Goal: Task Accomplishment & Management: Manage account settings

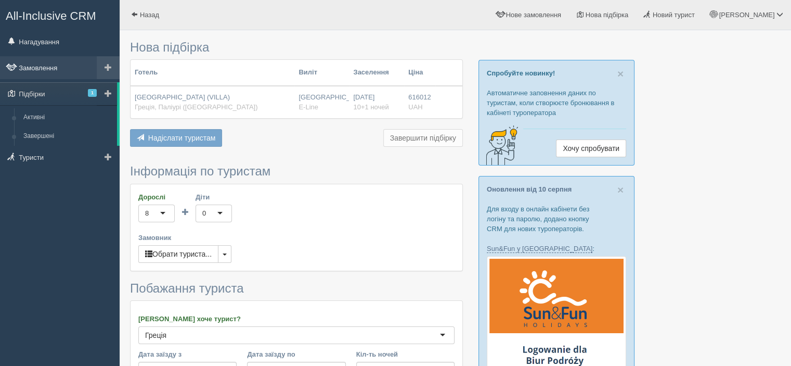
click at [54, 69] on link "Замовлення" at bounding box center [60, 67] width 120 height 23
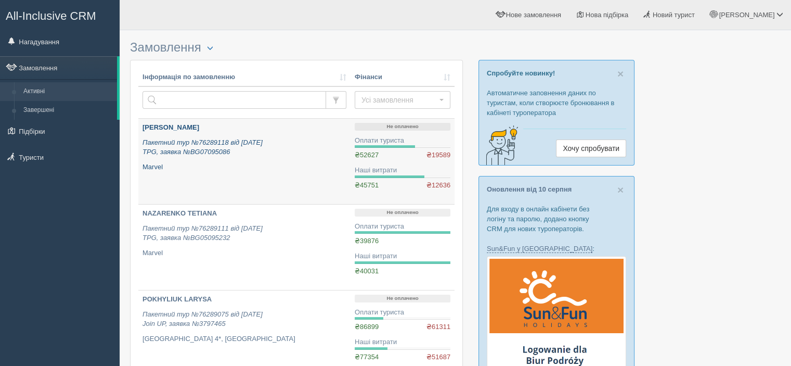
click at [199, 127] on b "[PERSON_NAME]" at bounding box center [171, 127] width 57 height 8
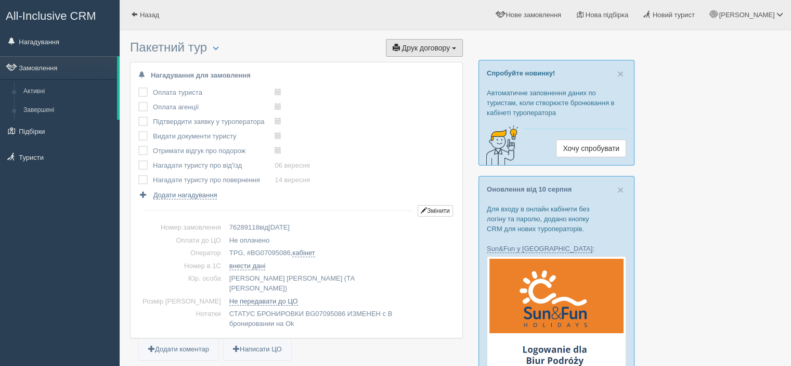
click at [412, 54] on button "Друк договору Друк" at bounding box center [424, 48] width 77 height 18
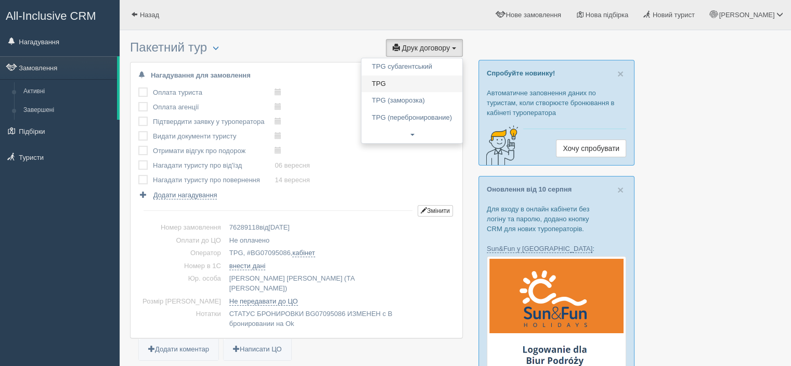
click at [411, 79] on link "TPG" at bounding box center [411, 83] width 101 height 17
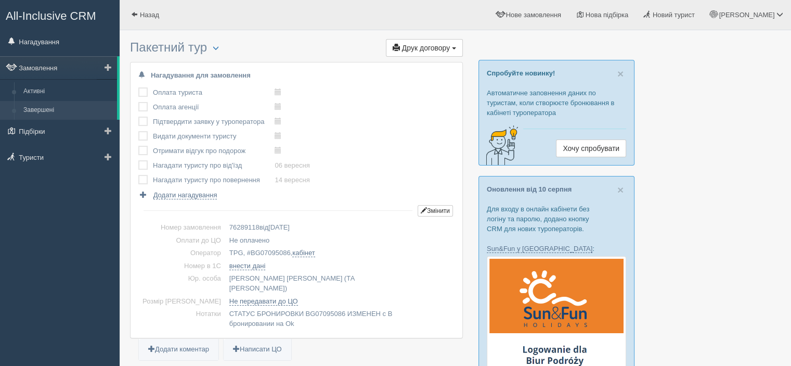
click at [49, 110] on link "Завершені" at bounding box center [68, 110] width 98 height 19
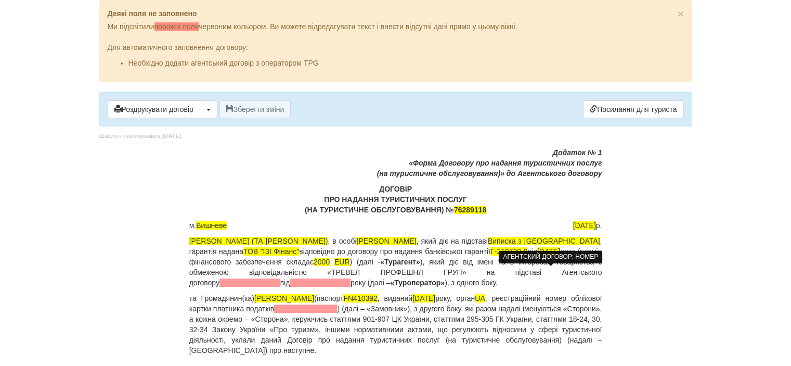
click at [280, 278] on span at bounding box center [249, 282] width 61 height 8
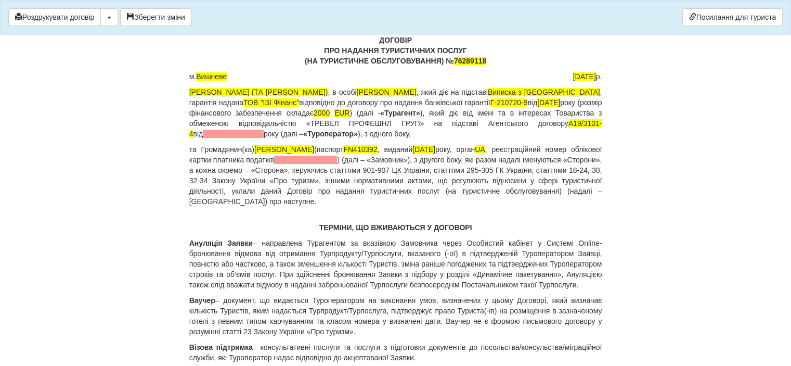
scroll to position [0, 8]
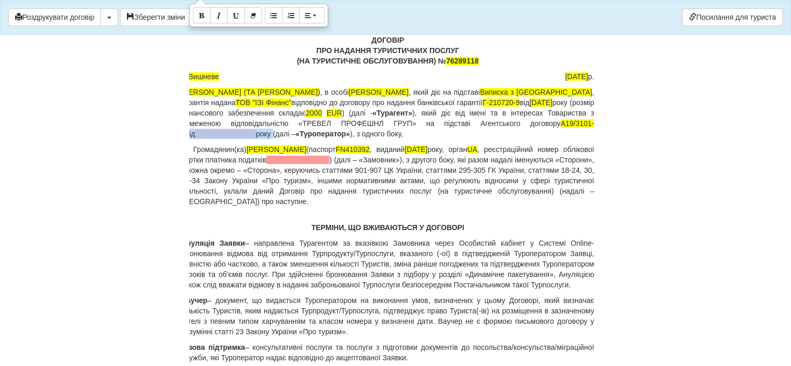
drag, startPoint x: 592, startPoint y: 124, endPoint x: 258, endPoint y: 136, distance: 334.1
click at [258, 136] on p "Гулієва Віта Віталіївна ФОП (ТА Черри Тур) , в особі Гулієва Віта Віталіївна , …" at bounding box center [388, 113] width 413 height 52
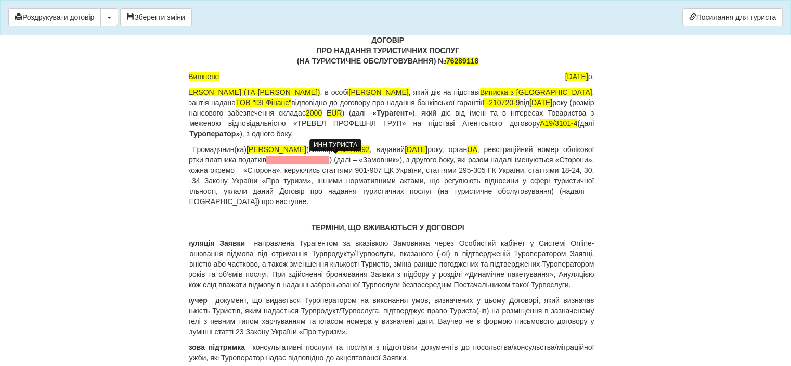
click at [329, 160] on span at bounding box center [297, 160] width 63 height 8
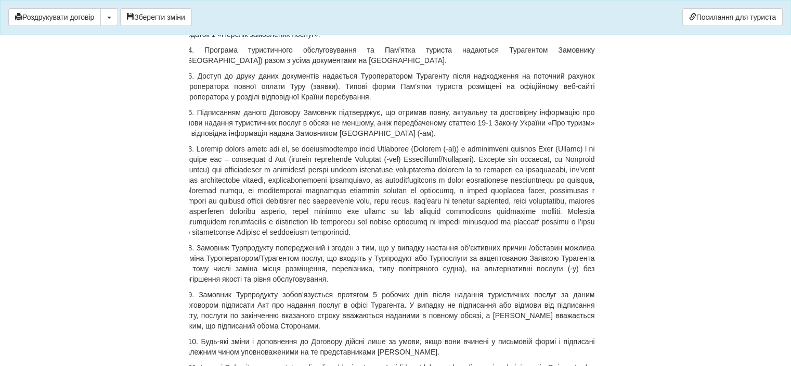
scroll to position [7542, 0]
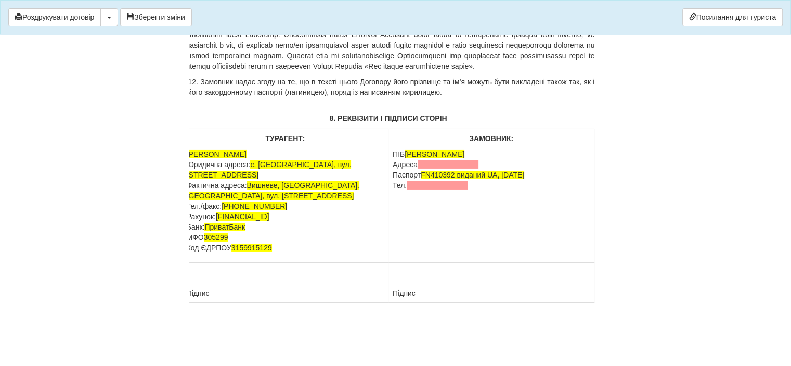
drag, startPoint x: 64, startPoint y: 88, endPoint x: 71, endPoint y: 88, distance: 7.3
click at [438, 186] on span at bounding box center [437, 185] width 61 height 8
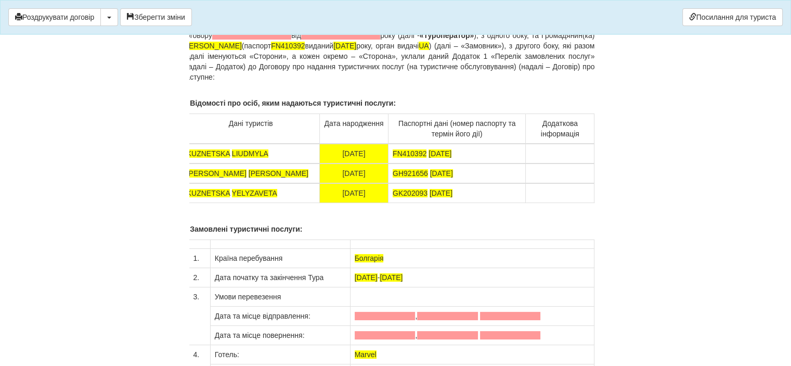
scroll to position [8010, 0]
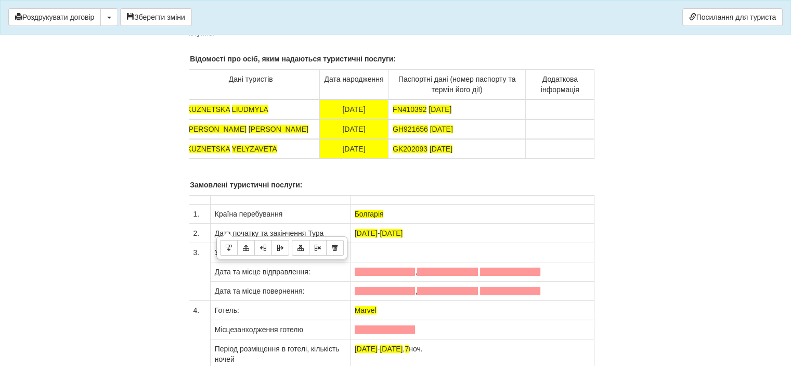
drag, startPoint x: 354, startPoint y: 216, endPoint x: 431, endPoint y: 229, distance: 77.6
click at [431, 229] on tr "2. Дата початку та закінчення Тура 07.09.2025 - 15.09.2025" at bounding box center [388, 233] width 412 height 19
click at [320, 179] on p "2. Замовлені туристичні послуги:" at bounding box center [388, 184] width 413 height 10
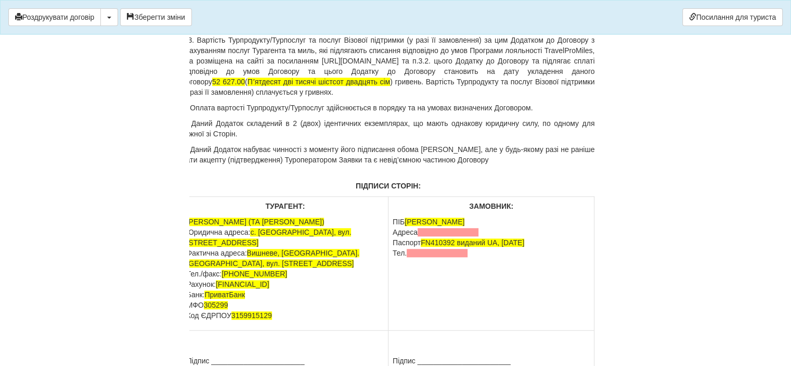
scroll to position [8790, 0]
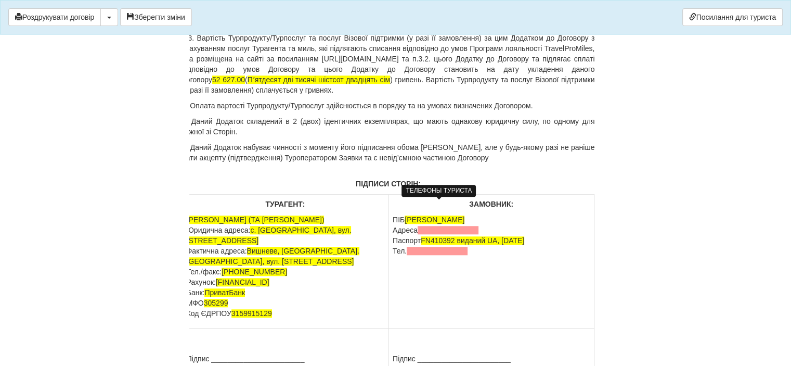
click at [433, 247] on span at bounding box center [437, 251] width 61 height 8
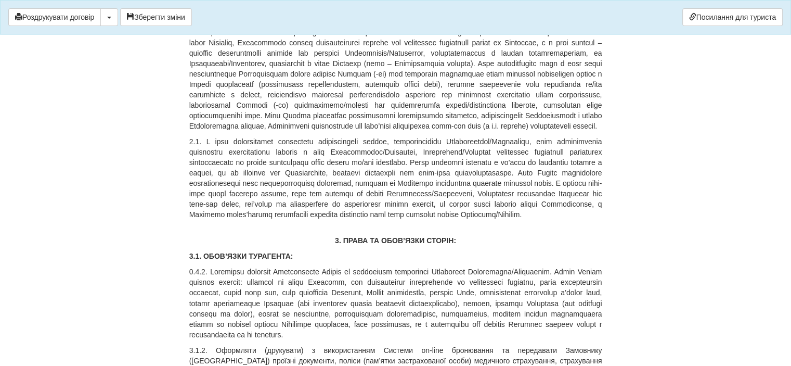
scroll to position [0, 0]
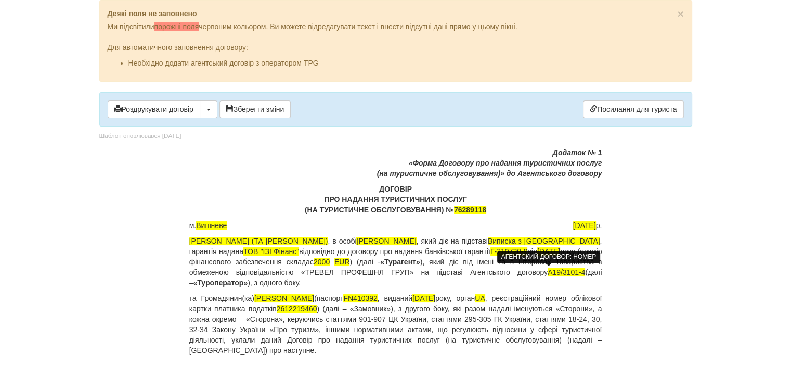
click at [548, 271] on span "A19/3101-4" at bounding box center [566, 272] width 37 height 8
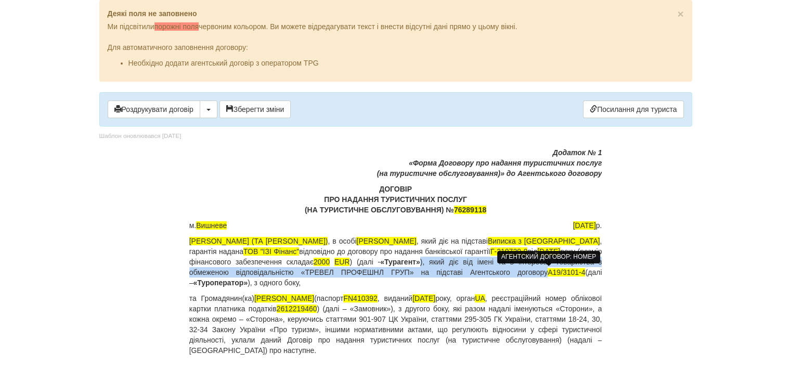
copy p "), який діє від імені та в інтересах Товариства з обмеженою відповідальністю «Т…"
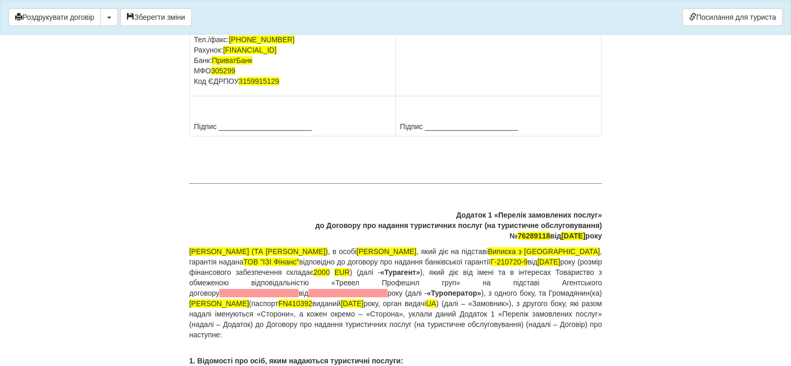
scroll to position [7731, 0]
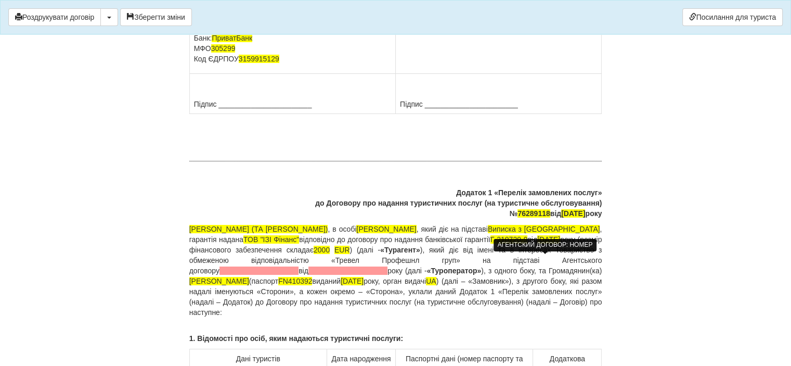
click at [299, 266] on span at bounding box center [258, 270] width 79 height 8
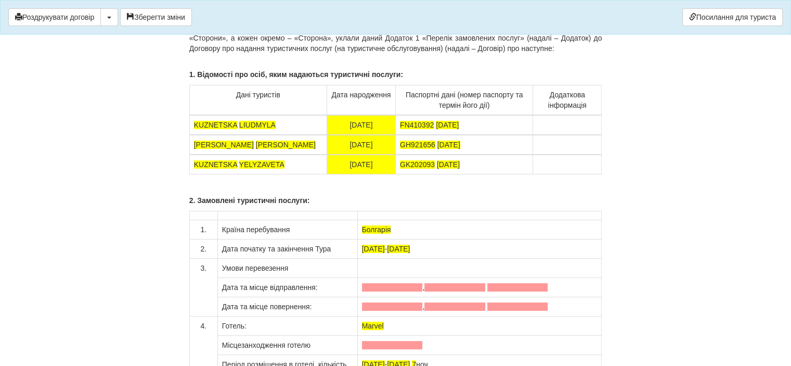
scroll to position [8095, 0]
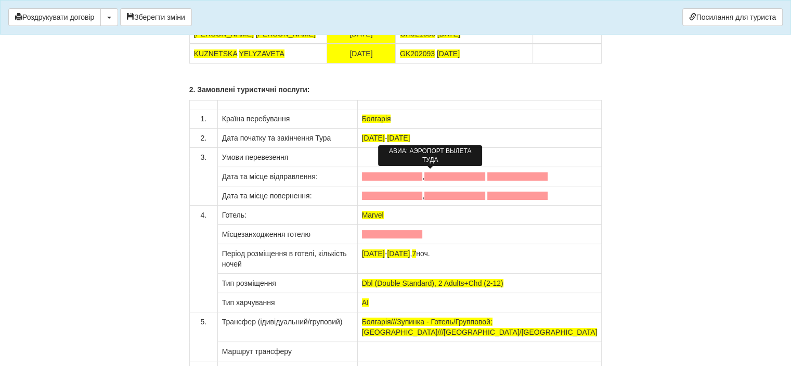
click at [423, 176] on span at bounding box center [392, 176] width 61 height 8
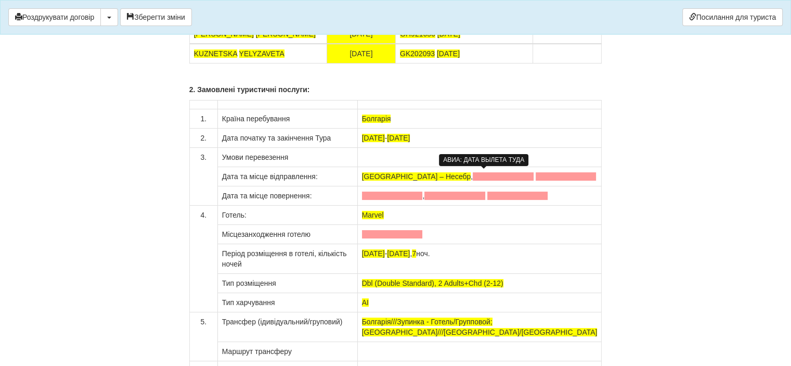
click at [487, 173] on span at bounding box center [503, 176] width 61 height 8
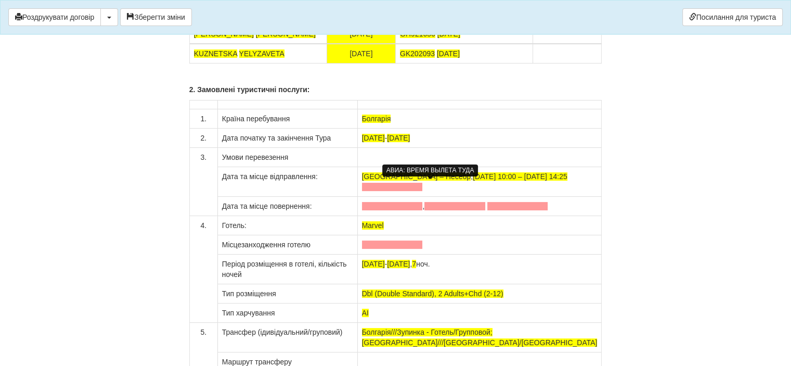
click at [423, 185] on span at bounding box center [392, 187] width 61 height 8
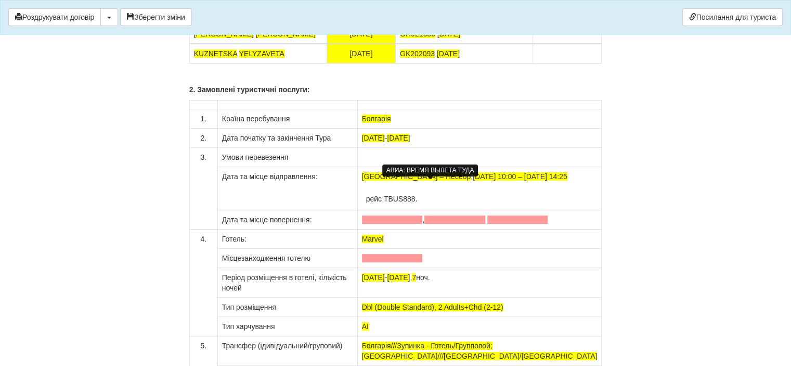
click at [423, 218] on span at bounding box center [392, 219] width 61 height 8
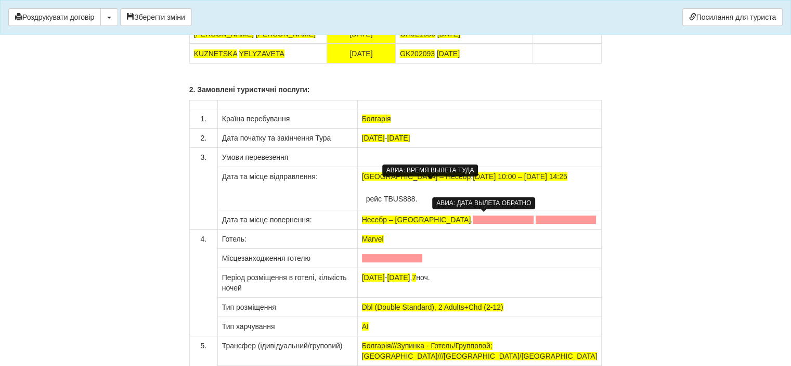
click at [485, 216] on span at bounding box center [503, 219] width 61 height 8
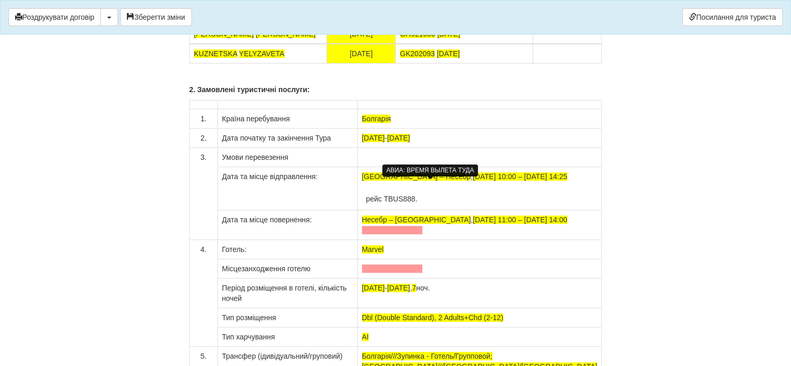
click at [487, 140] on td "07.09.2025 - 15.09.2025" at bounding box center [479, 137] width 244 height 19
click at [465, 199] on td "рейс TBUS888." at bounding box center [480, 194] width 236 height 24
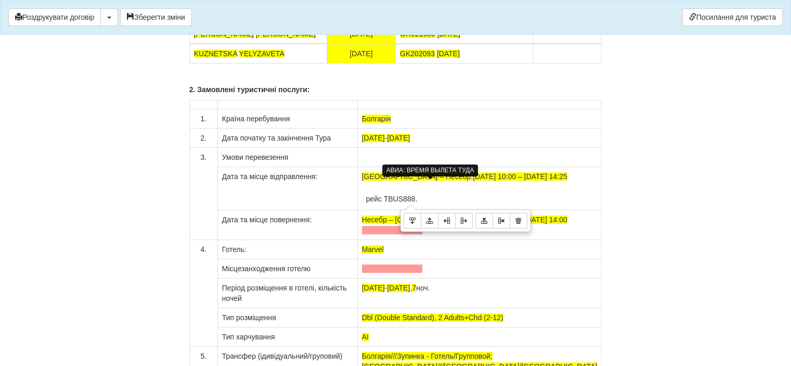
click at [534, 259] on td at bounding box center [479, 268] width 244 height 19
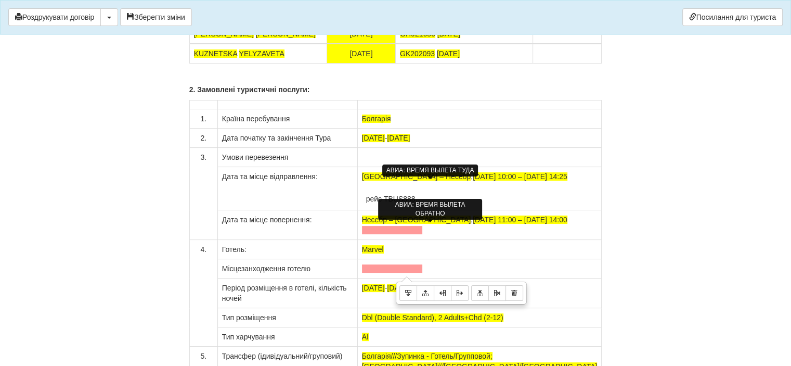
click at [423, 229] on span at bounding box center [392, 230] width 61 height 8
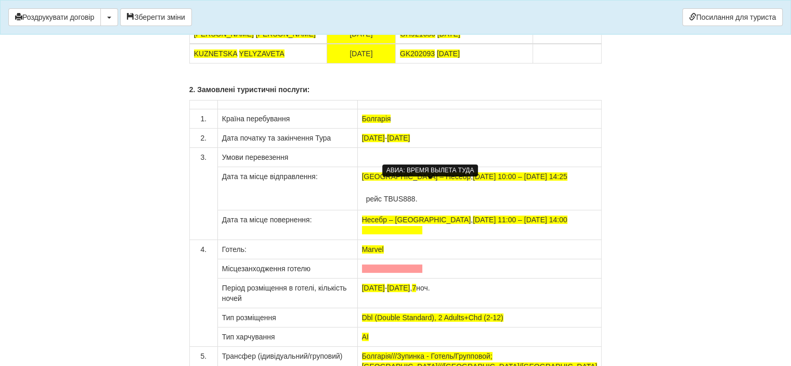
click at [431, 171] on div "АВИА: ВРЕМЯ ВЫЛЕТА ТУДА" at bounding box center [430, 170] width 96 height 12
click at [436, 166] on div "АВИА: ВРЕМЯ ВЫЛЕТА ТУДА" at bounding box center [430, 170] width 96 height 12
click at [433, 199] on td "рейс TBUS888." at bounding box center [480, 194] width 236 height 24
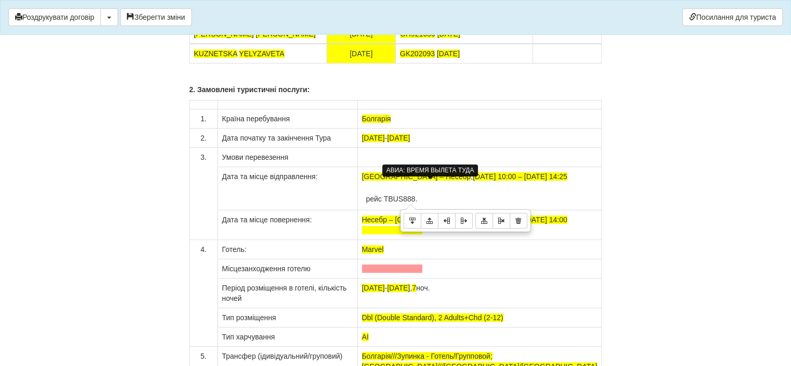
drag, startPoint x: 579, startPoint y: 193, endPoint x: 648, endPoint y: 156, distance: 78.7
click at [580, 193] on td "рейс TBUS888." at bounding box center [480, 194] width 236 height 24
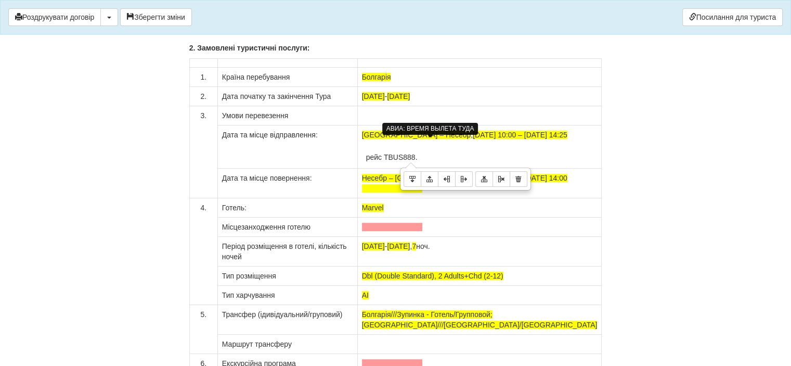
scroll to position [7991, 0]
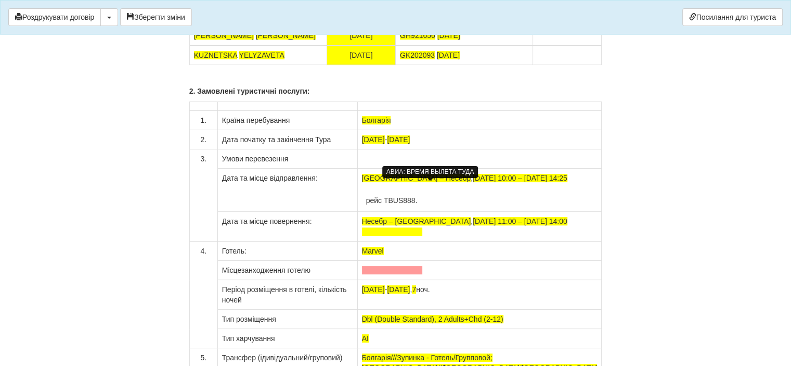
scroll to position [8095, 0]
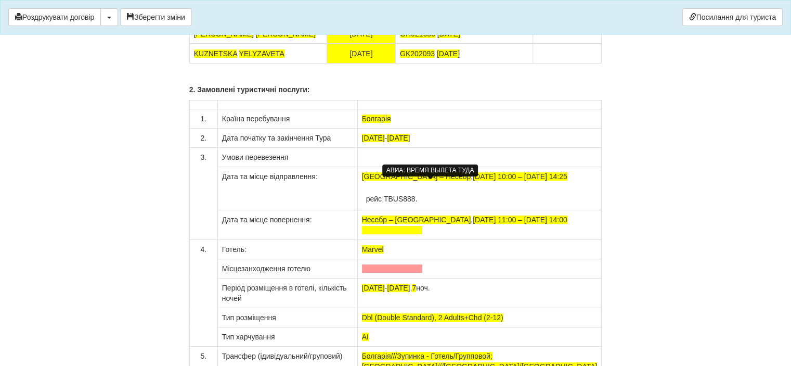
click at [458, 164] on div "АВИА: ВРЕМЯ ВЫЛЕТА ТУДА" at bounding box center [430, 170] width 96 height 12
click at [339, 173] on td "Дата та місце відправлення:" at bounding box center [287, 188] width 140 height 43
click at [298, 176] on td "Дата та місце відправлення:" at bounding box center [287, 188] width 140 height 43
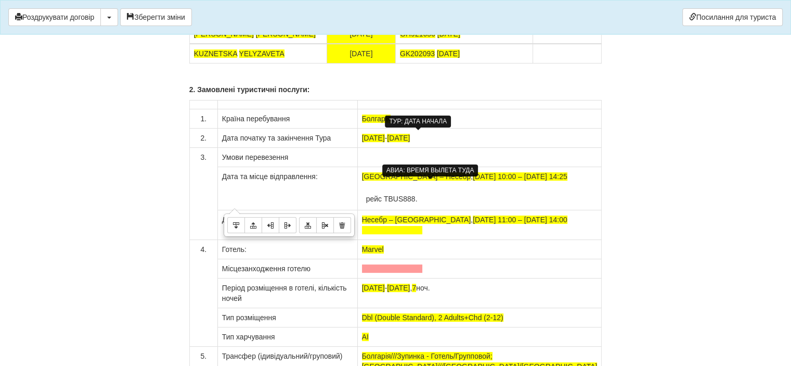
click at [385, 137] on span "07.09.2025" at bounding box center [373, 138] width 23 height 8
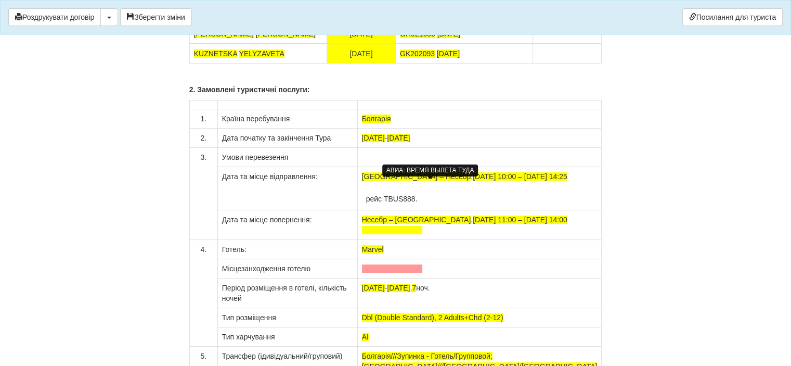
click at [442, 167] on div "АВИА: ВРЕМЯ ВЫЛЕТА ТУДА" at bounding box center [430, 170] width 96 height 12
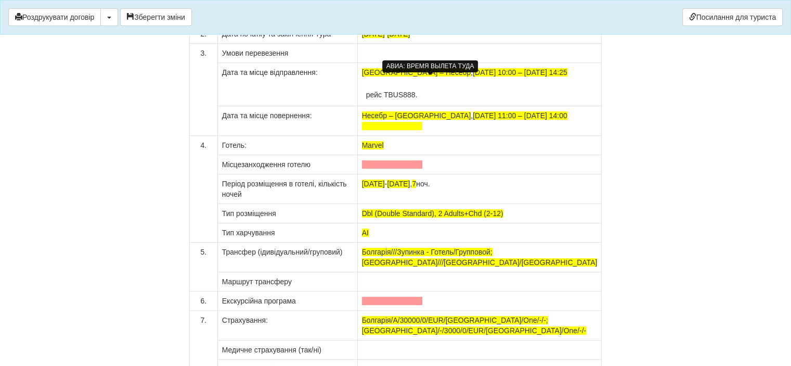
scroll to position [8147, 0]
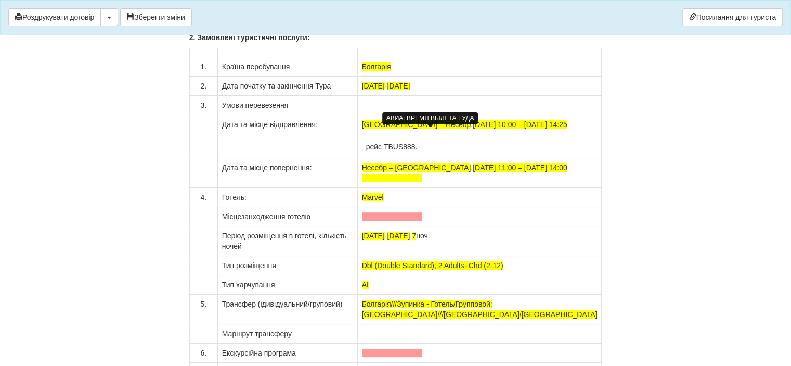
click at [423, 176] on span at bounding box center [392, 178] width 61 height 8
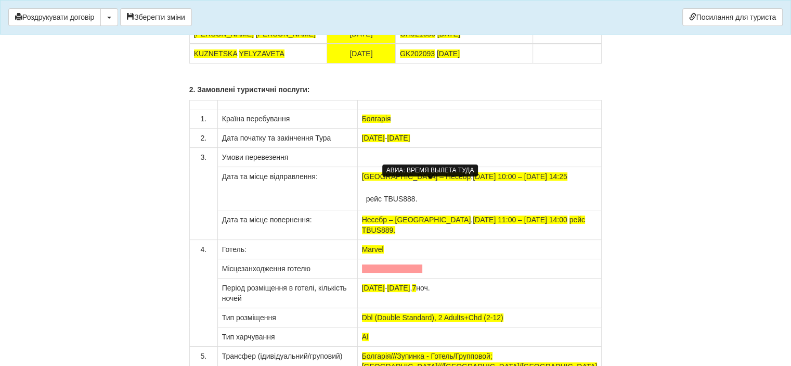
drag, startPoint x: 510, startPoint y: 172, endPoint x: 579, endPoint y: 172, distance: 69.2
click at [579, 172] on td "Київ – Несебр , 07.09.2025 10:00 – 07.09.2025 14:25 рейс TBUS888." at bounding box center [479, 188] width 244 height 43
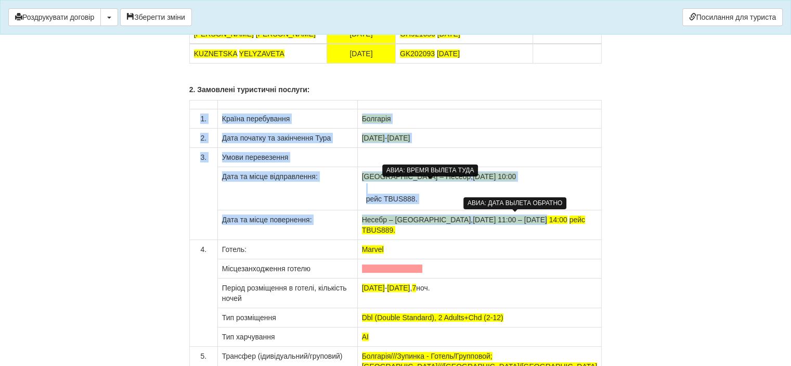
scroll to position [0, 8]
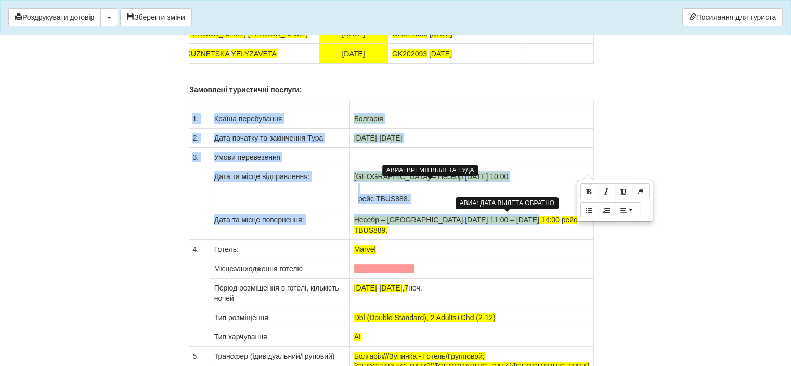
drag, startPoint x: 511, startPoint y: 216, endPoint x: 567, endPoint y: 216, distance: 56.2
click at [560, 216] on span "15.09.2025 11:00 – 15.09.2025 14:00" at bounding box center [512, 219] width 95 height 8
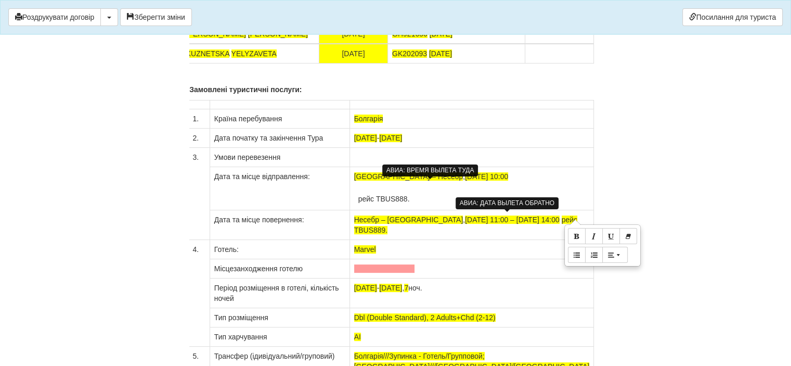
drag, startPoint x: 543, startPoint y: 216, endPoint x: 557, endPoint y: 217, distance: 14.1
click at [544, 217] on span "15.09.2025 11:00 – 15.09.2025 14:00" at bounding box center [512, 219] width 95 height 8
click at [560, 216] on span "15.09.2025 11:00 – 15.09.2025 14:00" at bounding box center [512, 219] width 95 height 8
click at [570, 217] on span "рейс TBUS889." at bounding box center [465, 224] width 223 height 19
click at [560, 218] on span "15.09.2025 11:00 – 15.09.2025 14:00" at bounding box center [512, 219] width 95 height 8
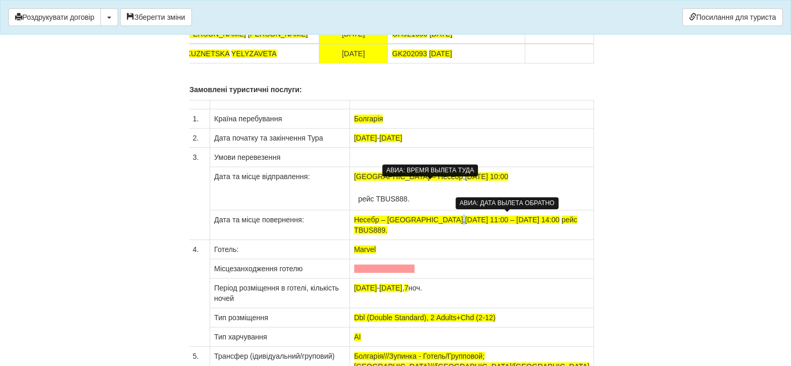
click at [560, 219] on span "15.09.2025 11:00 – 15.09.2025 14:00" at bounding box center [512, 219] width 95 height 8
click at [560, 216] on span "15.09.2025 11:00 – 15.09.2025 14:00" at bounding box center [512, 219] width 95 height 8
click at [555, 217] on span "15.09.2025 11:00 – 15.09.2025 14:00" at bounding box center [512, 219] width 95 height 8
click at [572, 215] on span "рейс TBUS889." at bounding box center [465, 224] width 223 height 19
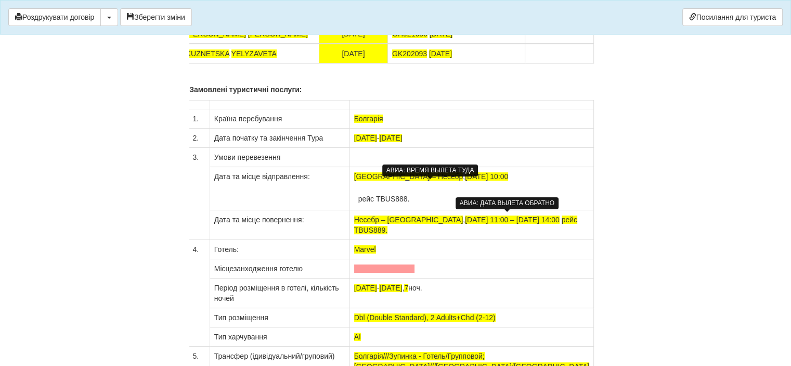
click at [560, 216] on span "15.09.2025 11:00 – 15.09.2025 14:00" at bounding box center [512, 219] width 95 height 8
click at [547, 216] on span "15.09.2025 11:00 – 15.09.2025 14:00" at bounding box center [512, 219] width 95 height 8
click at [521, 218] on span "15.09.2025 11:00 – 15.09.2025 14:00" at bounding box center [512, 219] width 95 height 8
click at [574, 216] on span "рейс TBUS889." at bounding box center [465, 224] width 223 height 19
click at [560, 215] on span "15.09.2025 11:00 – 15.09.2025 14:00" at bounding box center [512, 219] width 95 height 8
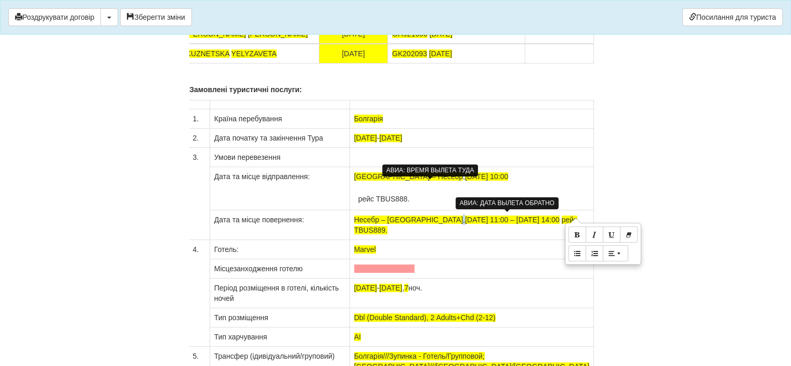
click at [560, 215] on span "15.09.2025 11:00 – 15.09.2025 14:00" at bounding box center [512, 219] width 95 height 8
click at [518, 274] on td at bounding box center [472, 268] width 244 height 19
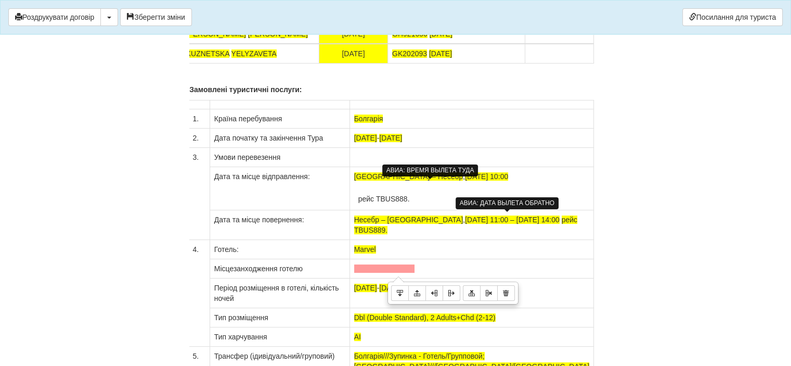
click at [558, 217] on span "15.09.2025 11:00 – 15.09.2025 14:00" at bounding box center [512, 219] width 95 height 8
click at [560, 215] on span "15.09.2025 11:00 – 15.09.2025 14:00" at bounding box center [512, 219] width 95 height 8
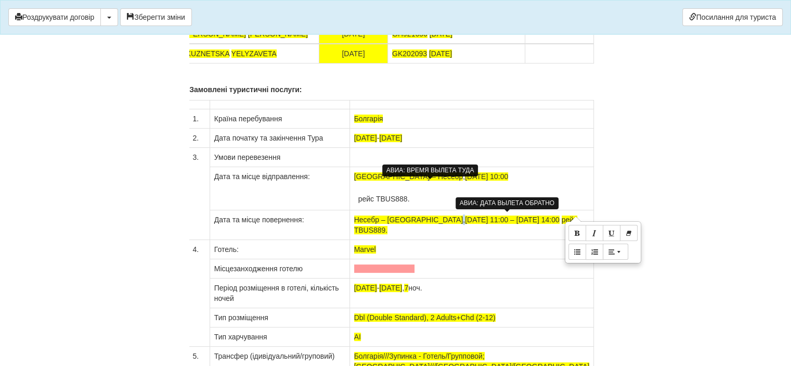
click at [560, 216] on span "15.09.2025 11:00 – 15.09.2025 14:00" at bounding box center [512, 219] width 95 height 8
click at [524, 218] on span "15.09.2025 11:00 – 15.09.2025 14:00" at bounding box center [513, 219] width 95 height 8
click at [495, 313] on span "Dbl (Double Standard), 2 Adults+Chd (2-12)" at bounding box center [425, 317] width 141 height 8
click at [570, 217] on span "рейс TBUS889." at bounding box center [466, 224] width 223 height 19
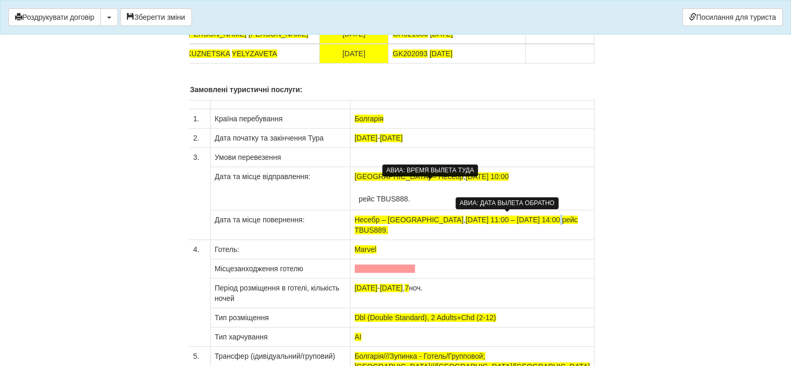
click at [422, 225] on span "рейс TBUS889." at bounding box center [466, 224] width 223 height 19
click at [416, 226] on span "рейс TBUS889." at bounding box center [466, 224] width 223 height 19
click at [394, 228] on span "рейс TBUS889." at bounding box center [466, 224] width 223 height 19
click at [578, 216] on span "рейс TBUS889." at bounding box center [466, 224] width 223 height 19
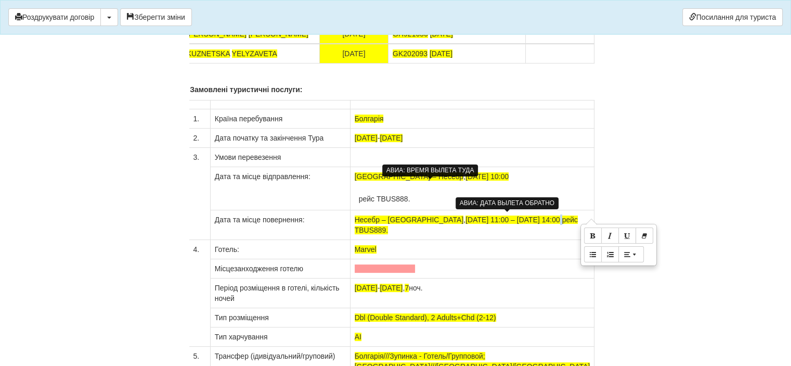
click at [569, 215] on span "рейс TBUS889." at bounding box center [466, 224] width 223 height 19
click at [560, 215] on span "15.09.2025 11:00 – 15.09.2025 14:00" at bounding box center [513, 219] width 95 height 8
click at [435, 218] on span "Несебр – Київ" at bounding box center [409, 219] width 109 height 8
click at [442, 216] on td "Несебр – Київ , 15.09.2025 11:00 – 15.09.2025 14:00 рейс TBUS889." at bounding box center [472, 225] width 244 height 30
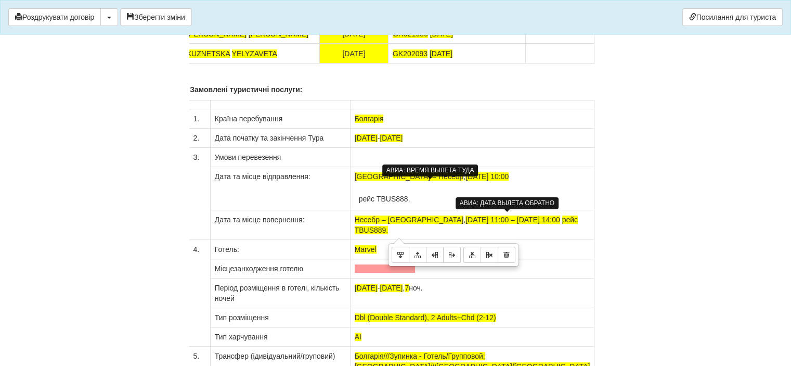
click at [560, 218] on span "15.09.2025 11:00 – 15.09.2025 14:00" at bounding box center [513, 219] width 95 height 8
click at [560, 216] on span "15.09.2025 11:00 – 15.09.2025 14:00" at bounding box center [513, 219] width 95 height 8
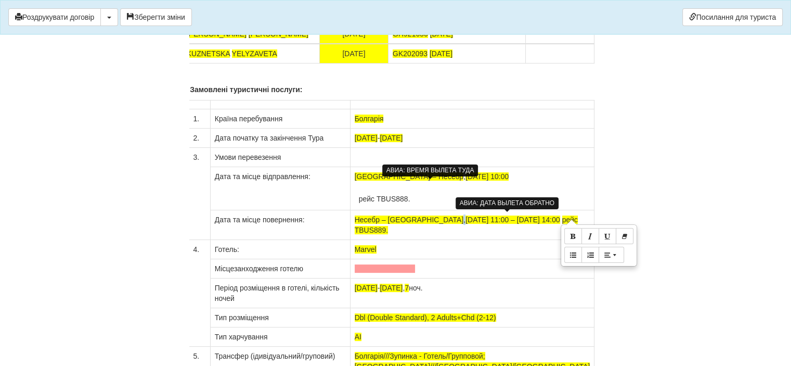
click at [466, 217] on span "15.09.2025 11:00 – 15.09.2025 14:00" at bounding box center [513, 219] width 95 height 8
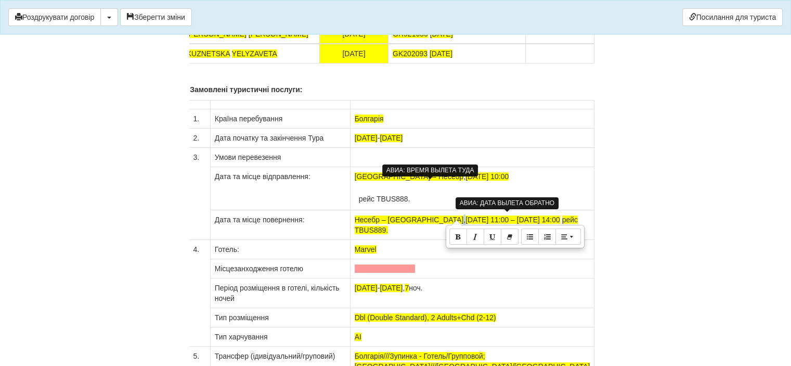
click at [466, 215] on span "15.09.2025 11:00 – 15.09.2025 14:00" at bounding box center [513, 219] width 95 height 8
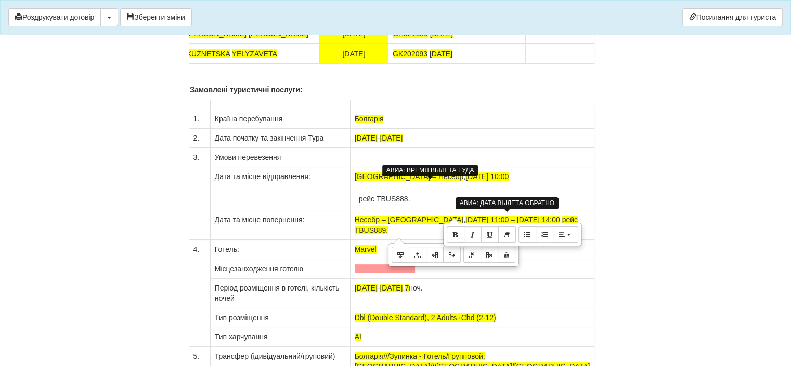
click at [444, 216] on td "Несебр – Київ , 15.09.2025 11:00 – 15.09.2025 14:00 рейс TBUS889." at bounding box center [472, 225] width 244 height 30
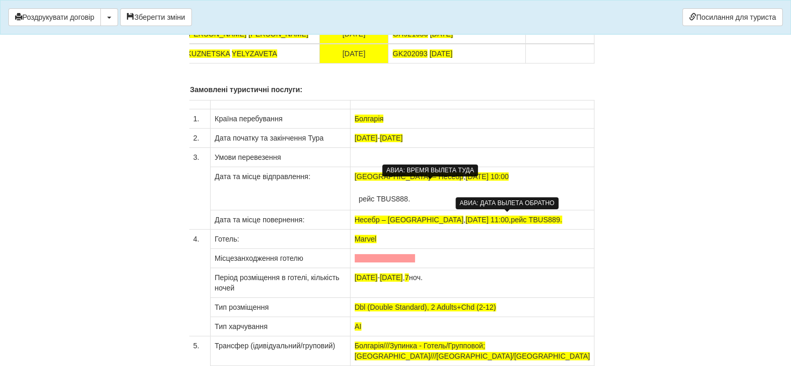
click at [416, 254] on span at bounding box center [385, 258] width 61 height 8
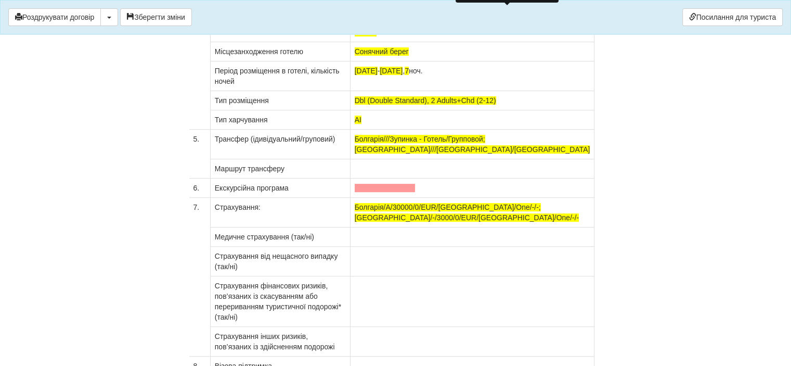
scroll to position [8303, 0]
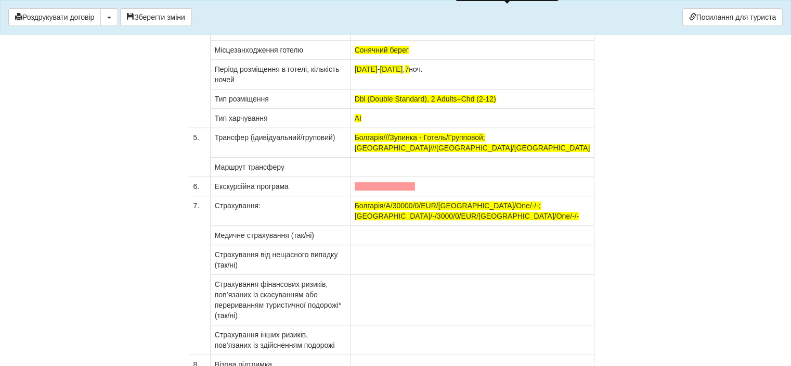
click at [416, 182] on span at bounding box center [385, 186] width 61 height 8
click at [473, 247] on td at bounding box center [472, 260] width 244 height 30
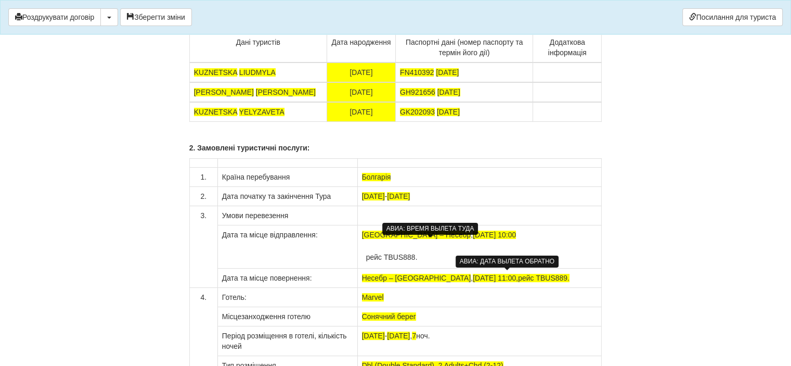
scroll to position [8062, 0]
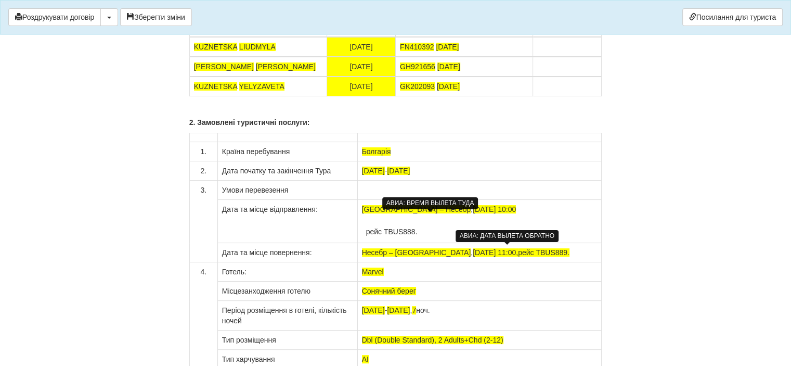
click at [429, 199] on div "АВИА: ВРЕМЯ ВЫЛЕТА ТУДА" at bounding box center [430, 203] width 96 height 12
click at [431, 200] on div "АВИА: ВРЕМЯ ВЫЛЕТА ТУДА" at bounding box center [430, 203] width 96 height 12
click at [424, 225] on td "рейс TBUS888." at bounding box center [480, 226] width 236 height 24
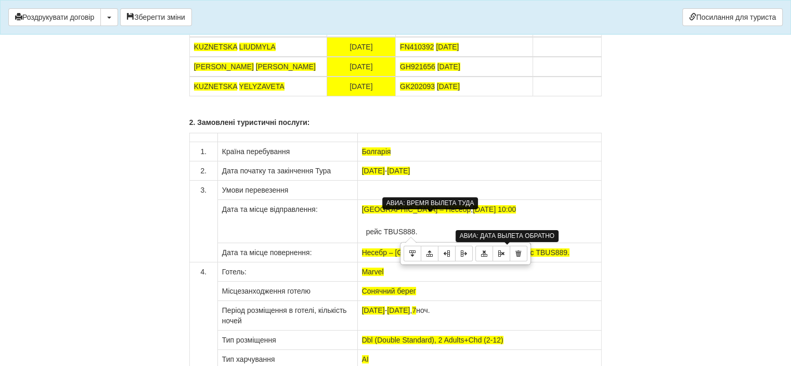
click at [431, 201] on div "АВИА: ВРЕМЯ ВЫЛЕТА ТУДА" at bounding box center [430, 203] width 96 height 12
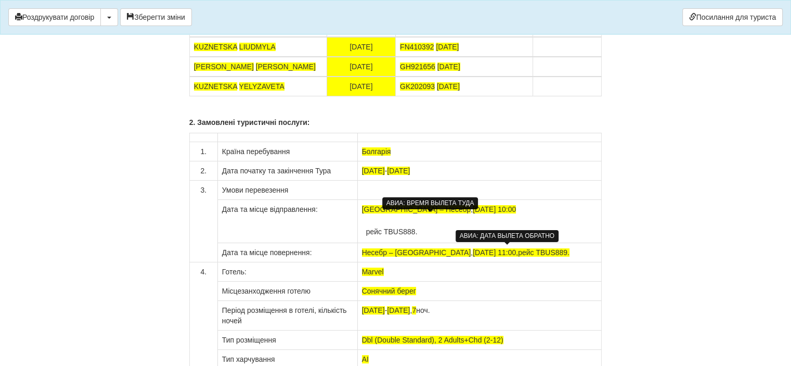
click at [434, 198] on div "АВИА: ВРЕМЯ ВЫЛЕТА ТУДА" at bounding box center [430, 203] width 96 height 12
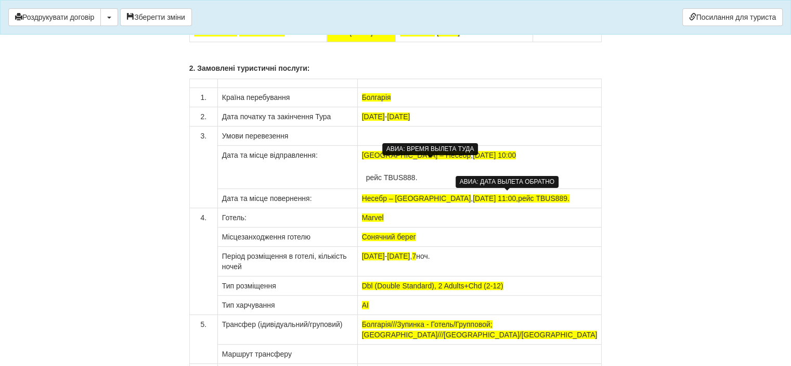
scroll to position [8114, 0]
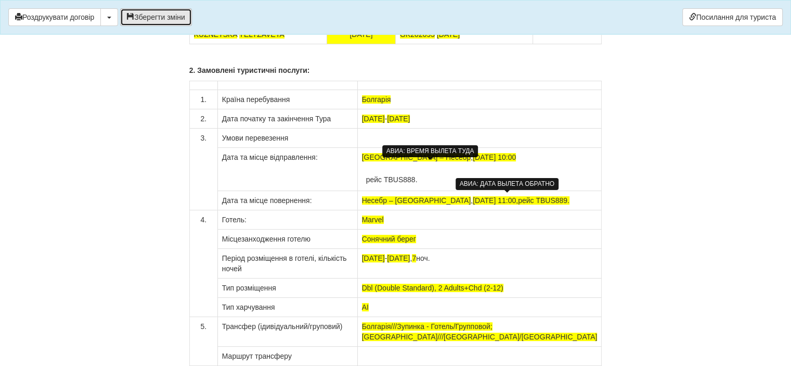
click at [161, 16] on button "Зберегти зміни" at bounding box center [156, 17] width 72 height 18
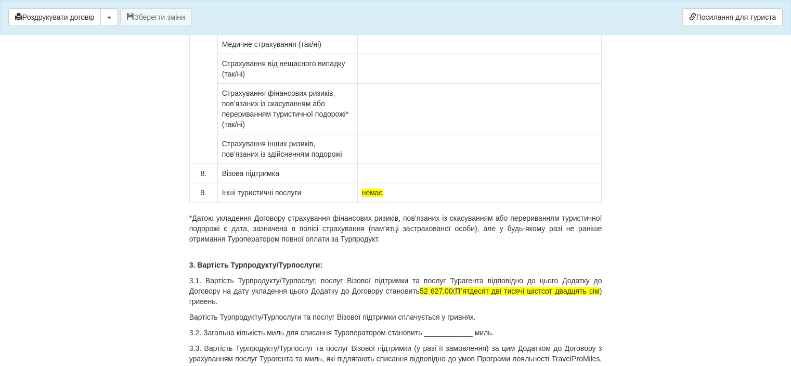
scroll to position [8530, 0]
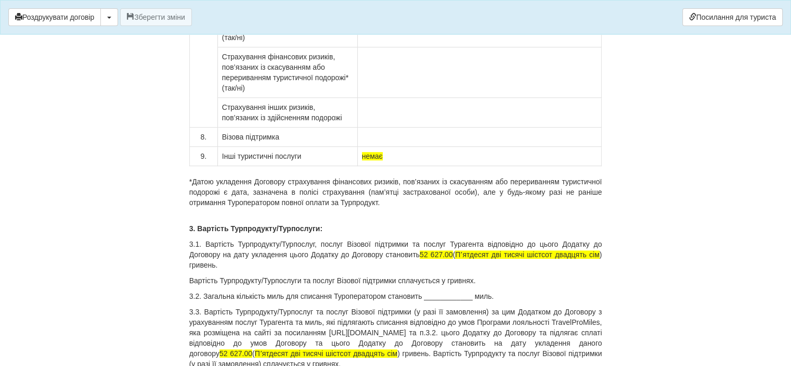
click at [479, 306] on p "3.3. Вартість Турпродукту/Турпослуг та послуг Візової підтримки (у разі її замо…" at bounding box center [395, 337] width 413 height 62
click at [282, 275] on p "Вартість Турпродукту/Турпослуги та послуг Візової підтримки сплачується у гривн…" at bounding box center [395, 280] width 413 height 10
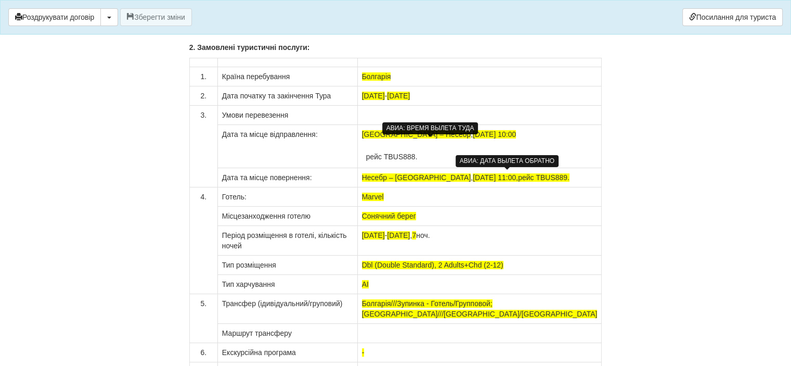
scroll to position [8114, 0]
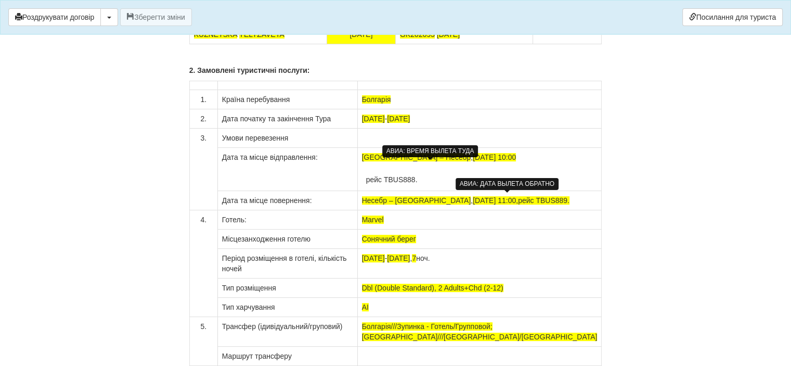
click at [493, 181] on div "АВИА: ДАТА ВЫЛЕТА ОБРАТНО" at bounding box center [507, 184] width 103 height 12
click at [438, 144] on div "АВИА: ВРЕМЯ ВЫЛЕТА ТУДА" at bounding box center [430, 151] width 96 height 17
click at [403, 150] on div "АВИА: ВРЕМЯ ВЫЛЕТА ТУДА" at bounding box center [430, 151] width 96 height 12
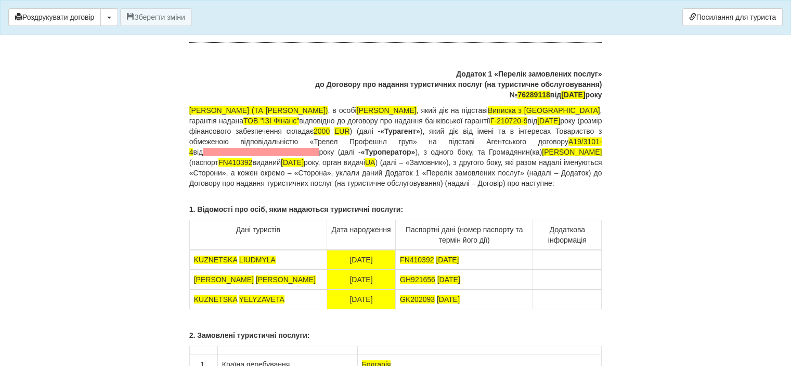
scroll to position [7438, 0]
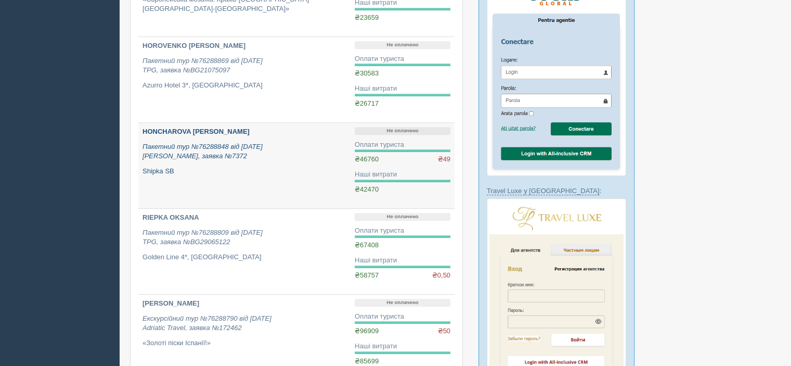
scroll to position [624, 0]
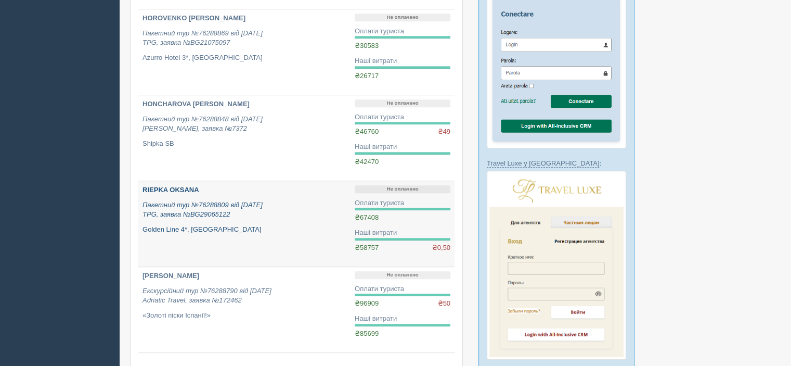
click at [187, 189] on b "RIEPKA OKSANA" at bounding box center [171, 190] width 57 height 8
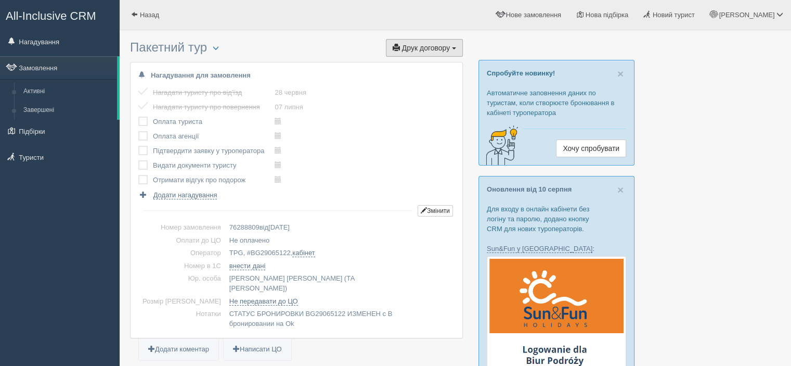
click at [410, 49] on span "Друк договору" at bounding box center [426, 48] width 48 height 8
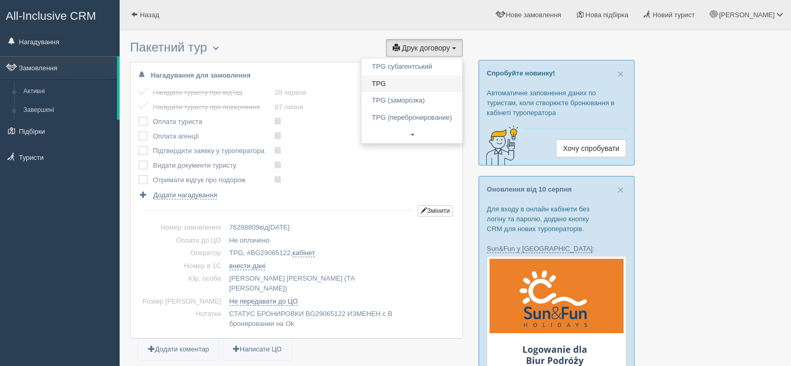
click at [410, 75] on link "TPG" at bounding box center [411, 83] width 101 height 17
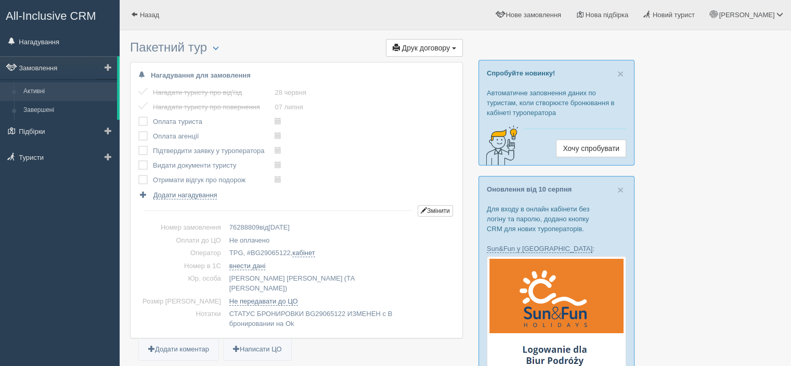
click at [40, 93] on link "Активні" at bounding box center [68, 91] width 98 height 19
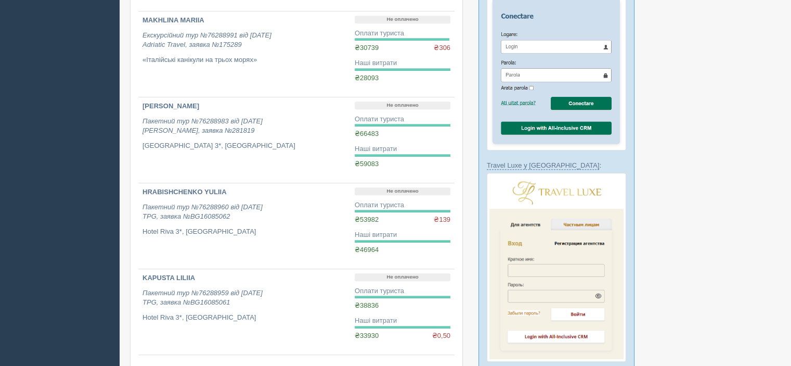
scroll to position [765, 0]
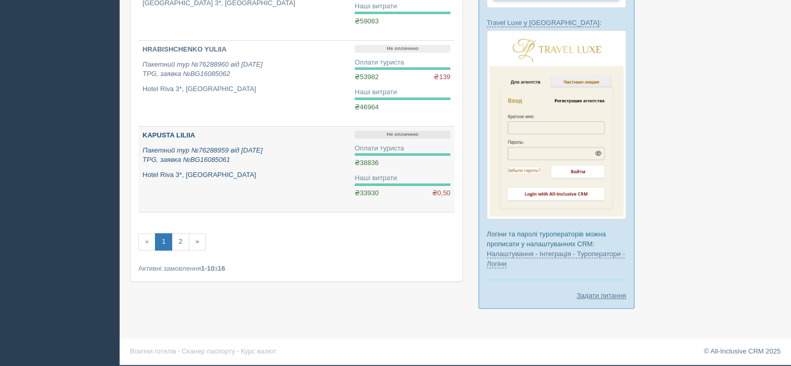
click at [186, 131] on b "KAPUSTA LILIIA" at bounding box center [169, 135] width 53 height 8
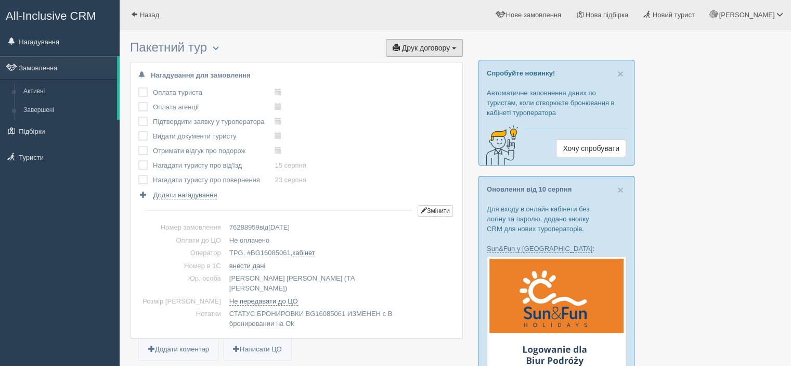
click at [416, 49] on span "Друк договору" at bounding box center [426, 48] width 48 height 8
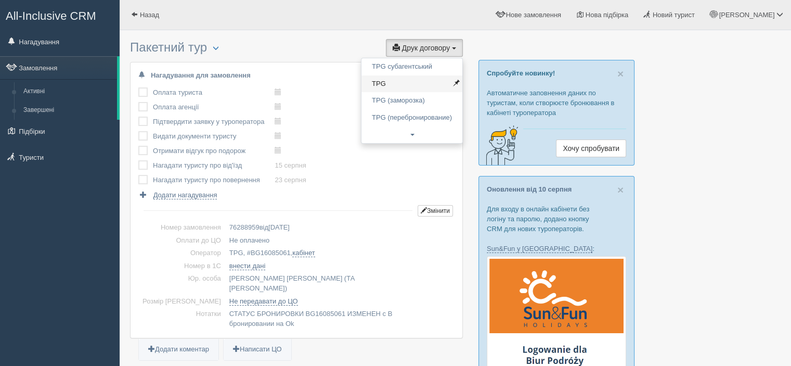
click at [414, 82] on link "TPG" at bounding box center [411, 83] width 101 height 17
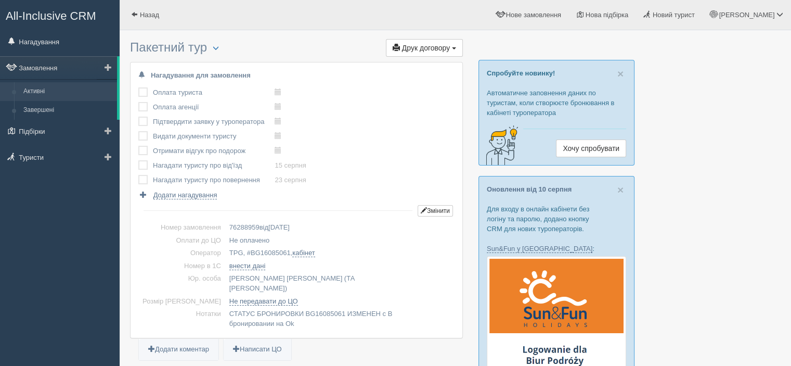
click at [43, 89] on link "Активні" at bounding box center [68, 91] width 98 height 19
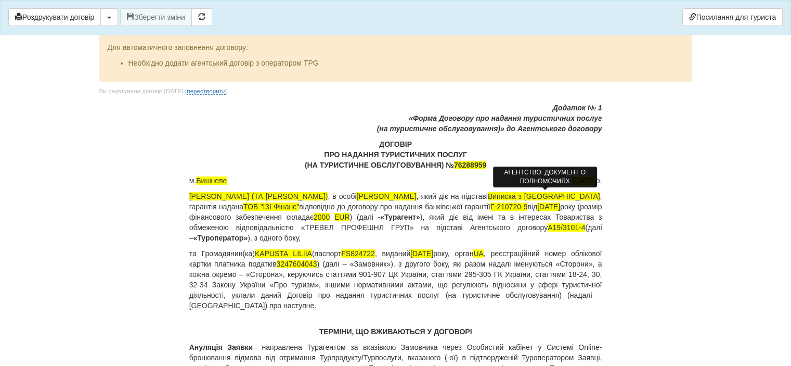
scroll to position [52, 0]
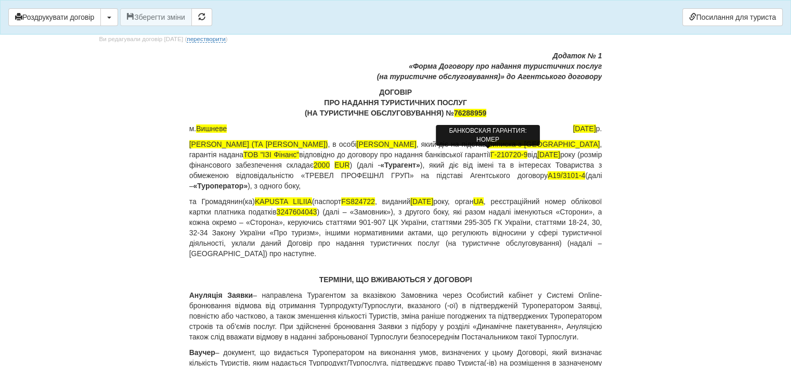
click at [490, 153] on span "Г-210720-9" at bounding box center [508, 154] width 37 height 8
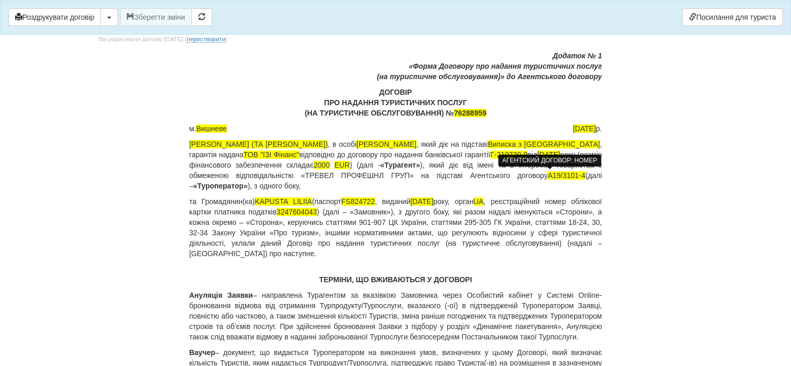
click at [548, 177] on span "A19/3101-4" at bounding box center [566, 175] width 37 height 8
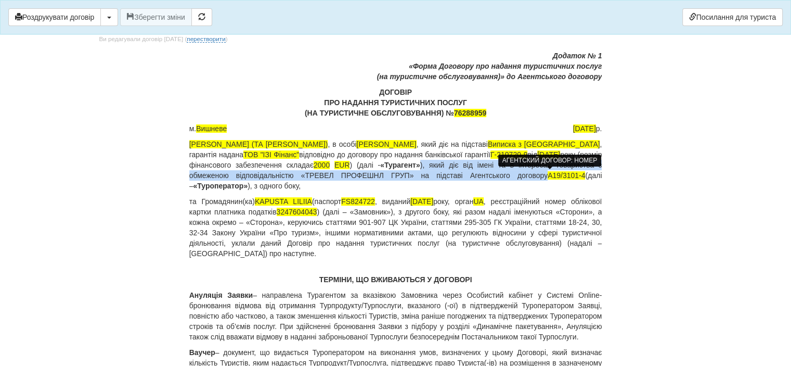
copy p "), який діє від імені та в інтересах Товариства з обмеженою відповідальністю «Т…"
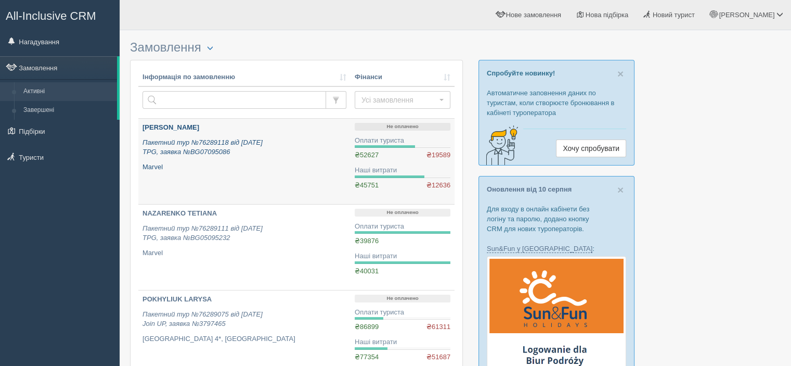
click at [255, 151] on p "Пакетний тур №76289118 від [DATE] TPG, заявка №BG07095086" at bounding box center [245, 147] width 204 height 19
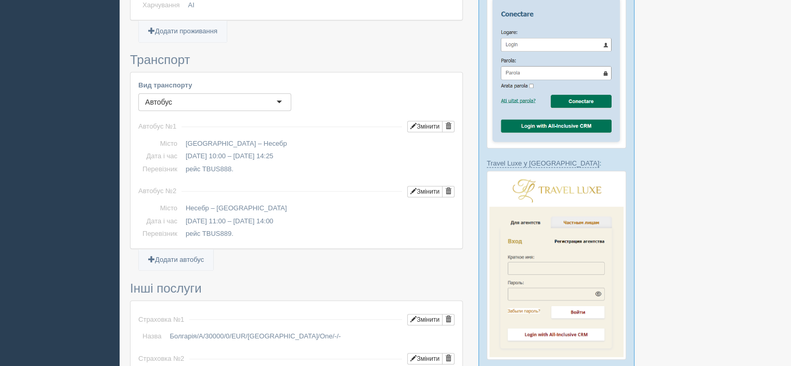
scroll to position [572, 0]
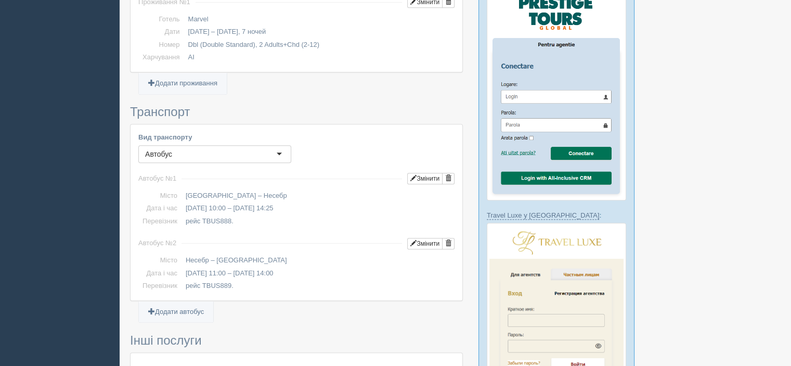
drag, startPoint x: 186, startPoint y: 184, endPoint x: 240, endPoint y: 186, distance: 54.1
click at [240, 189] on td "[GEOGRAPHIC_DATA] – Несебр" at bounding box center [318, 195] width 273 height 13
copy td "[GEOGRAPHIC_DATA] – Несебр"
drag, startPoint x: 186, startPoint y: 195, endPoint x: 322, endPoint y: 197, distance: 136.3
click at [322, 202] on td "[DATE] 10:00 – [DATE] 14:25" at bounding box center [318, 208] width 273 height 13
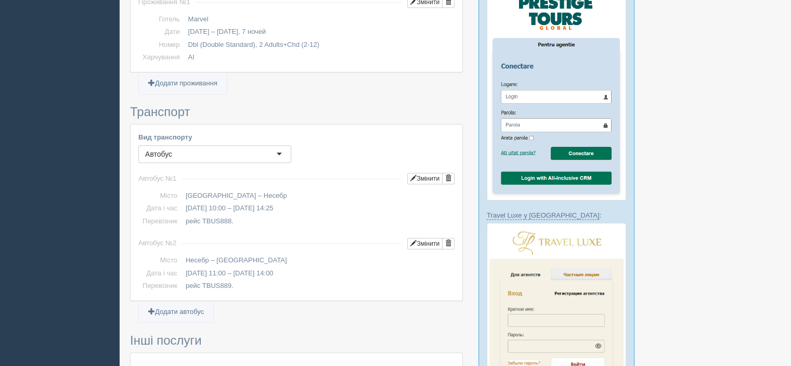
copy td "[DATE] 10:00 – [DATE] 14:25"
drag, startPoint x: 235, startPoint y: 208, endPoint x: 179, endPoint y: 210, distance: 56.2
click at [179, 215] on tr "Перевізник рейс TBUS888." at bounding box center [296, 221] width 316 height 13
copy tr "Перевізник рейс TBUS888."
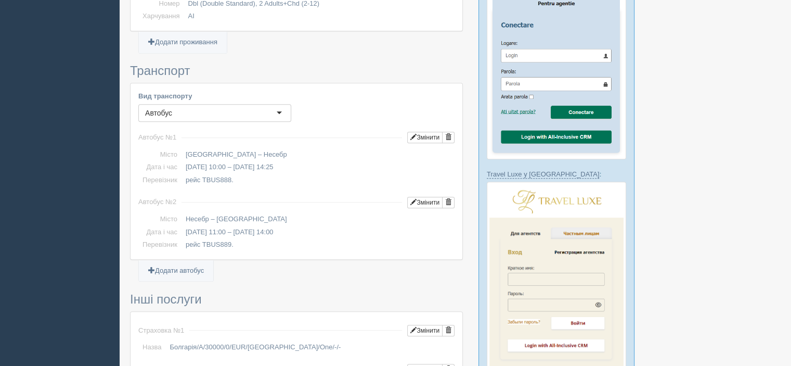
scroll to position [676, 0]
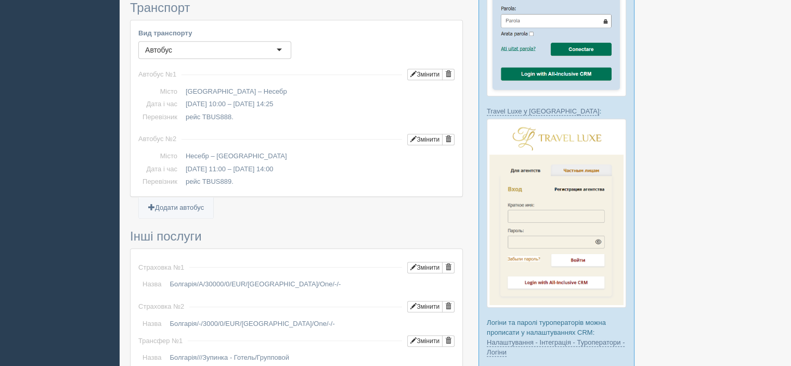
drag, startPoint x: 186, startPoint y: 145, endPoint x: 262, endPoint y: 141, distance: 75.5
click at [262, 150] on td "Несебр – [GEOGRAPHIC_DATA]" at bounding box center [318, 156] width 273 height 13
copy td "Несебр – [GEOGRAPHIC_DATA]"
drag, startPoint x: 185, startPoint y: 158, endPoint x: 325, endPoint y: 151, distance: 139.5
click at [325, 163] on td "[DATE] 11:00 – [DATE] 14:00" at bounding box center [318, 169] width 273 height 13
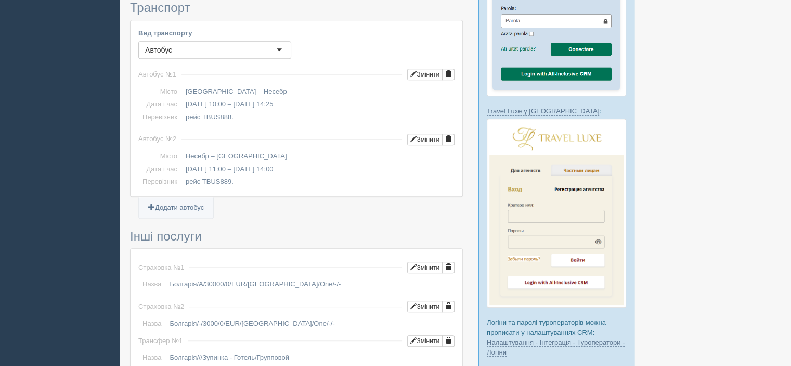
copy td "[DATE] 11:00 – [DATE] 14:00"
drag, startPoint x: 186, startPoint y: 170, endPoint x: 258, endPoint y: 166, distance: 72.4
click at [258, 175] on td "рейс TBUS889." at bounding box center [318, 181] width 273 height 13
copy td "рейс TBUS889."
click at [213, 98] on td "[DATE] 10:00 – [DATE] 14:25" at bounding box center [318, 104] width 273 height 13
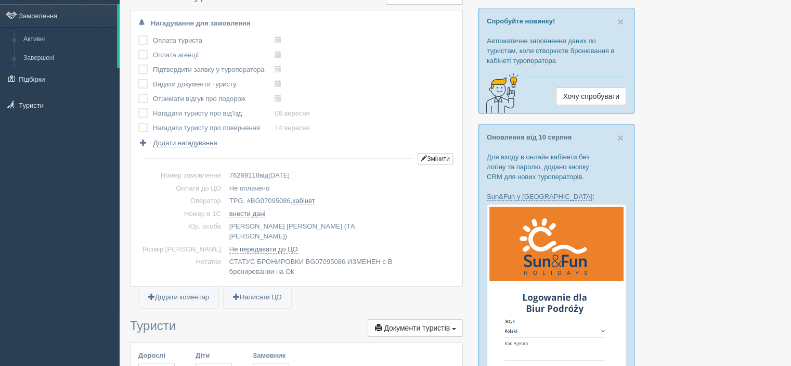
scroll to position [156, 0]
